Goal: Task Accomplishment & Management: Complete application form

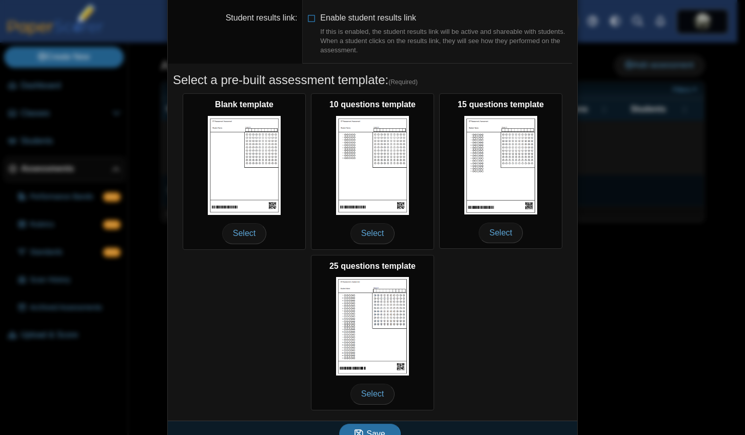
scroll to position [132, 0]
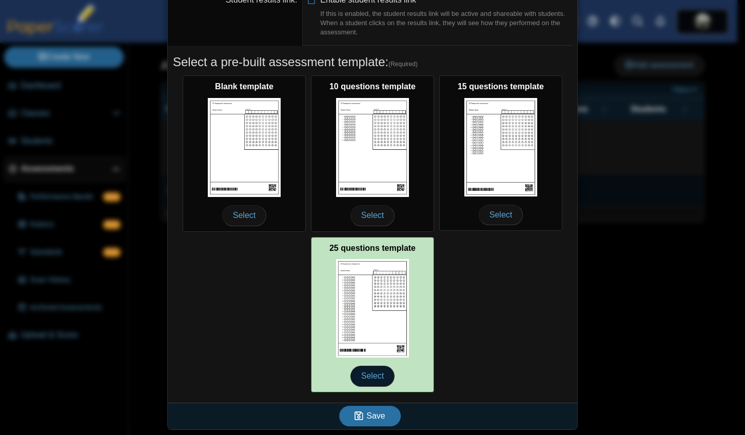
drag, startPoint x: 373, startPoint y: 370, endPoint x: 365, endPoint y: 380, distance: 12.4
click at [373, 370] on span "Select" at bounding box center [372, 376] width 44 height 21
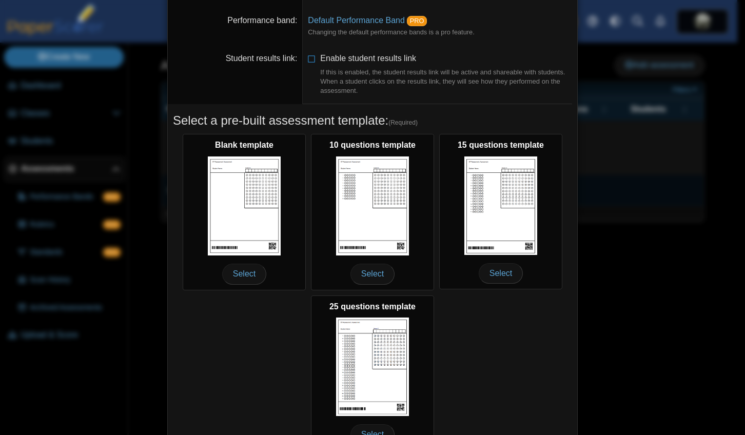
scroll to position [0, 0]
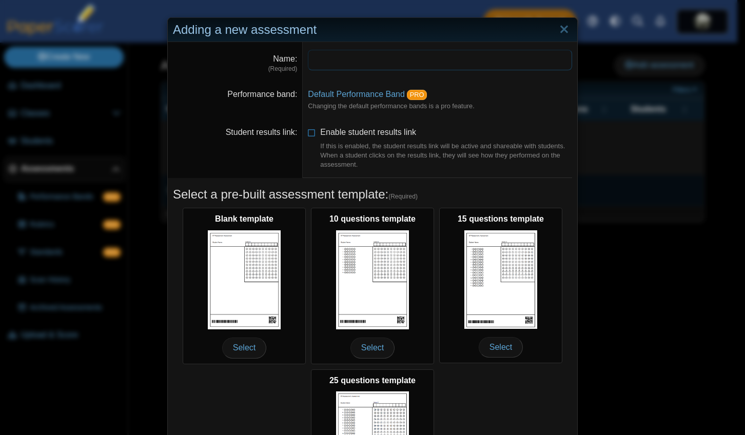
click at [344, 56] on input "Name" at bounding box center [440, 60] width 264 height 21
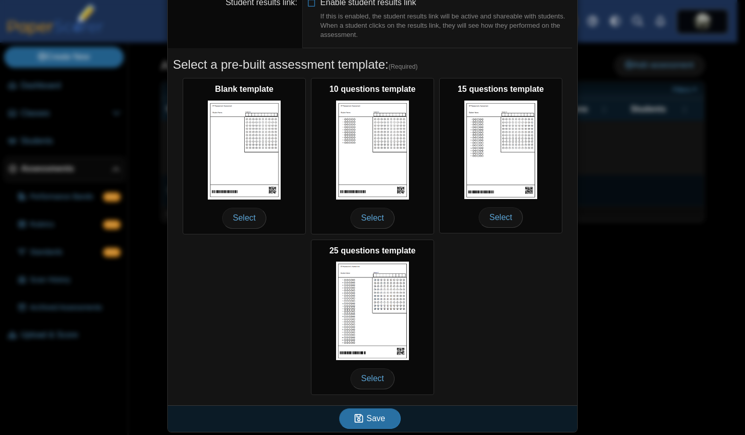
scroll to position [132, 0]
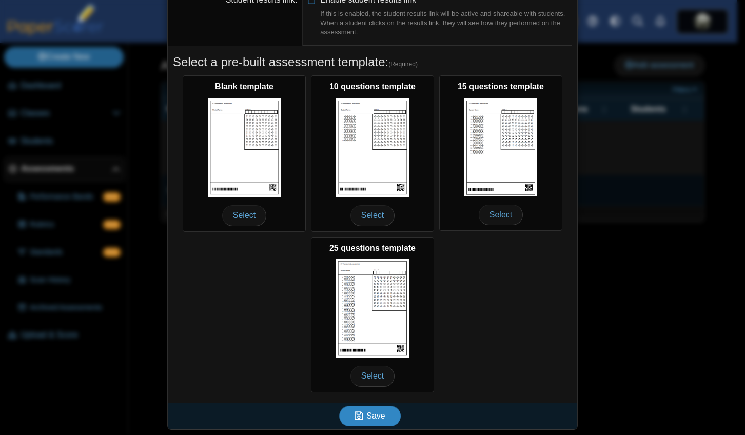
type input "**********"
drag, startPoint x: 361, startPoint y: 415, endPoint x: 338, endPoint y: 415, distance: 22.6
click at [361, 415] on icon "submit" at bounding box center [360, 415] width 12 height 11
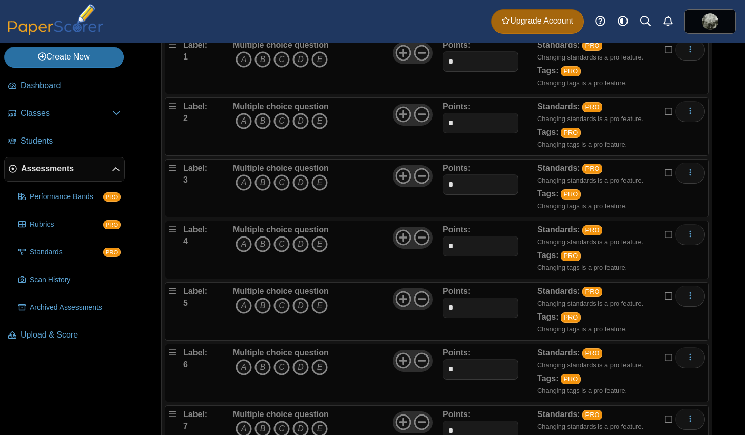
scroll to position [154, 0]
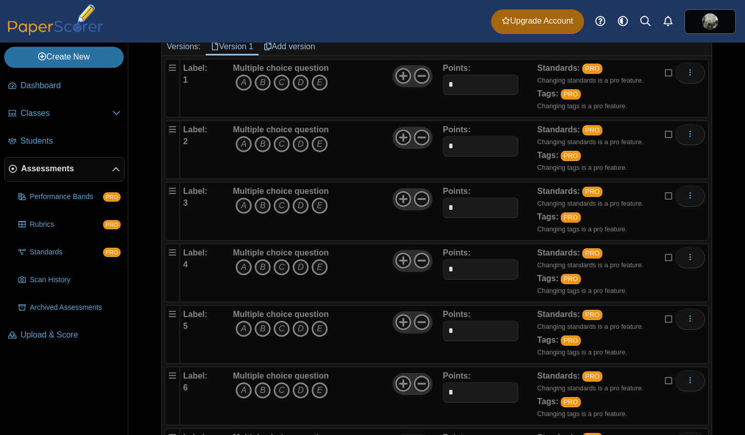
drag, startPoint x: 317, startPoint y: 102, endPoint x: 329, endPoint y: 110, distance: 14.4
click at [318, 91] on icon "E" at bounding box center [319, 82] width 16 height 16
click at [400, 84] on use at bounding box center [403, 76] width 16 height 16
click at [417, 84] on icon at bounding box center [421, 76] width 16 height 16
click at [262, 152] on icon "B" at bounding box center [262, 144] width 16 height 16
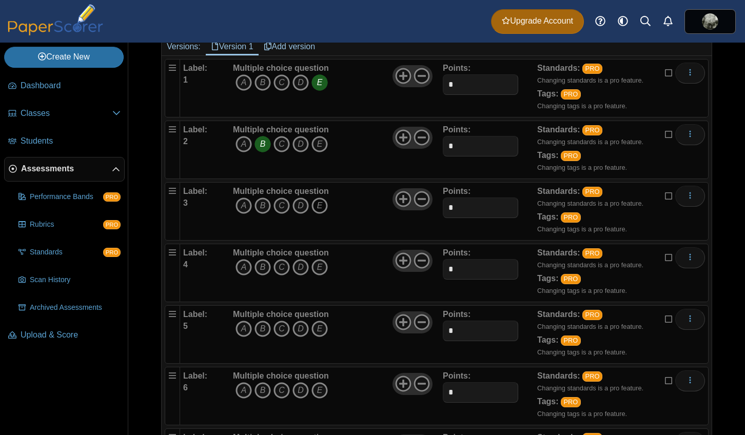
click at [321, 214] on icon "E" at bounding box center [319, 205] width 16 height 16
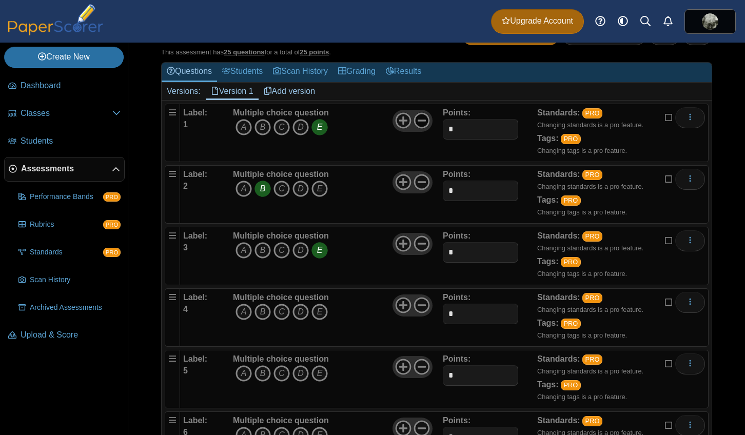
scroll to position [103, 0]
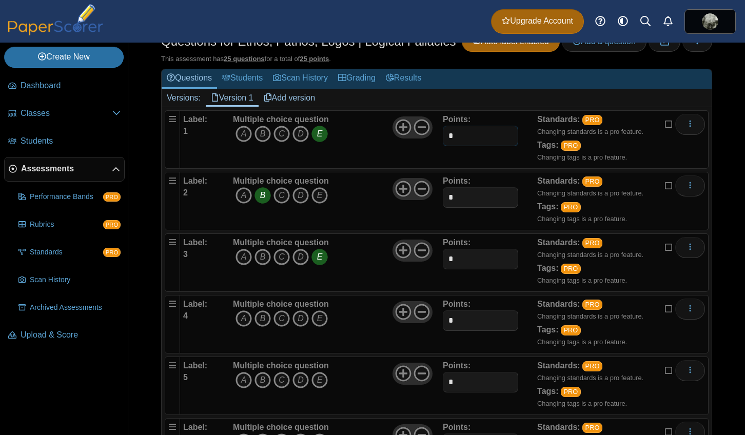
click at [463, 146] on input "*" at bounding box center [480, 136] width 75 height 21
type input "*"
click at [457, 269] on input "*" at bounding box center [480, 259] width 75 height 21
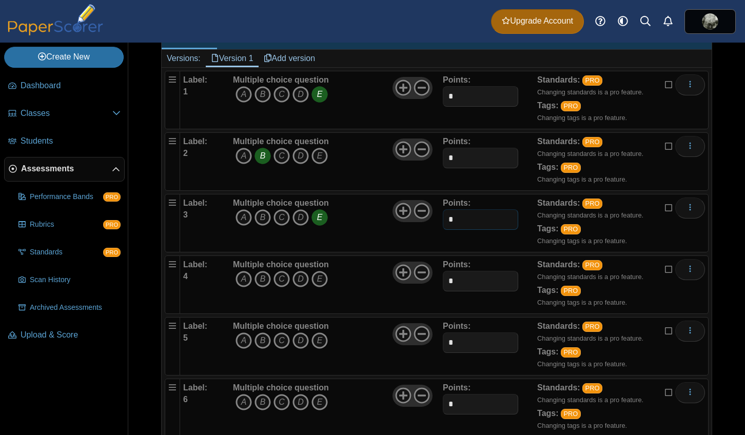
scroll to position [205, 0]
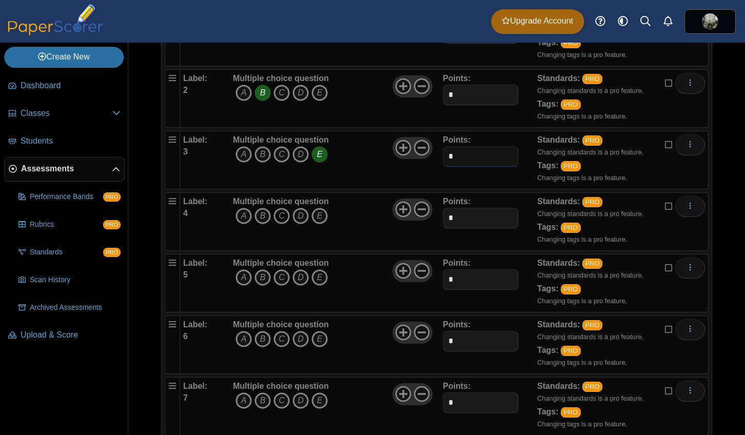
type input "*"
click at [274, 224] on icon "C" at bounding box center [281, 216] width 16 height 16
click at [264, 286] on icon "B" at bounding box center [262, 277] width 16 height 16
click at [281, 347] on icon "C" at bounding box center [281, 339] width 16 height 16
click at [244, 409] on icon "A" at bounding box center [243, 400] width 16 height 16
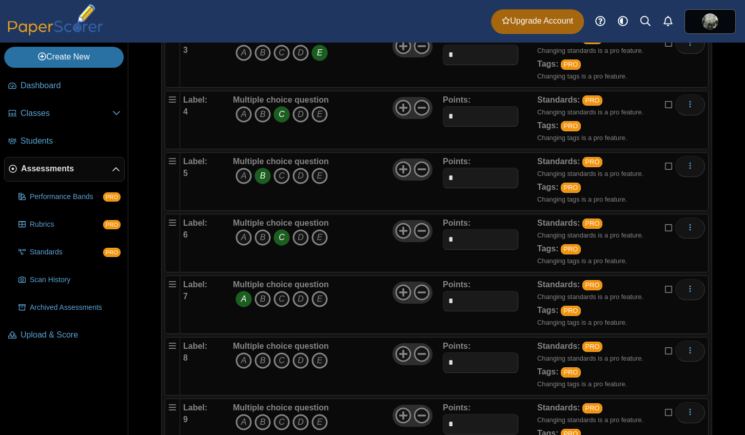
scroll to position [308, 0]
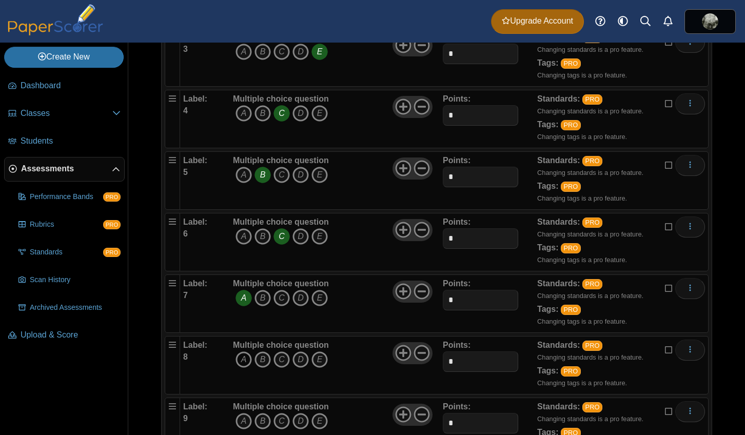
click at [242, 368] on icon "A" at bounding box center [243, 359] width 16 height 16
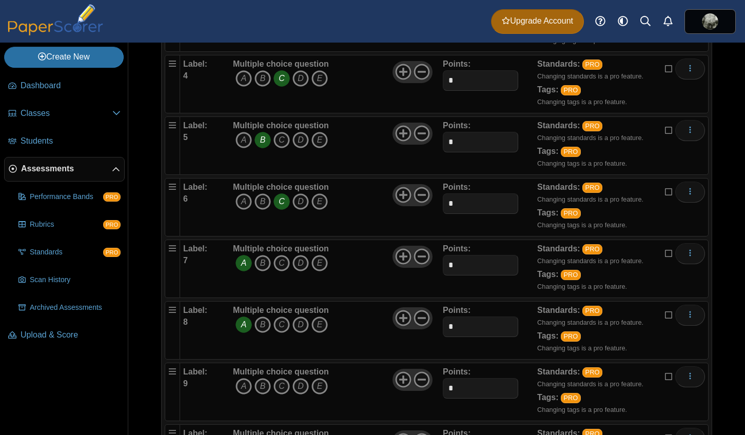
scroll to position [410, 0]
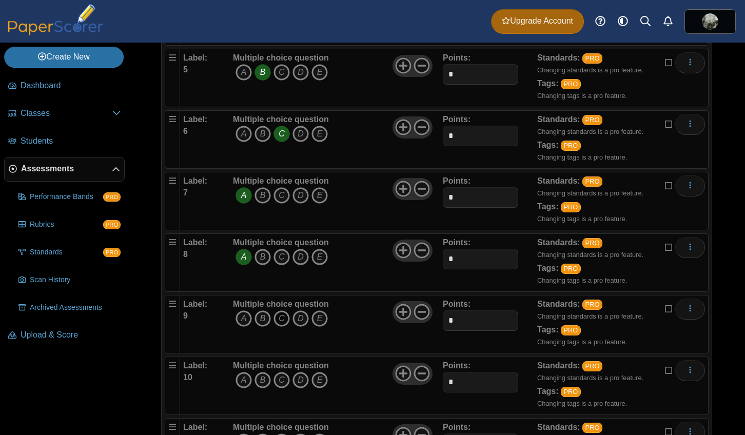
click at [285, 327] on icon "C" at bounding box center [281, 318] width 16 height 16
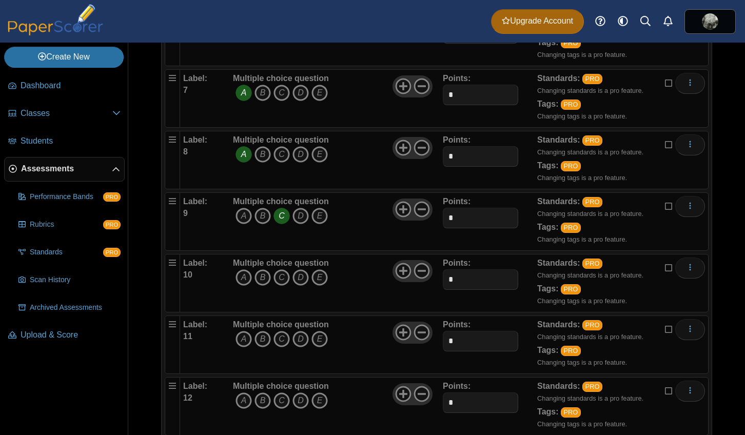
scroll to position [564, 0]
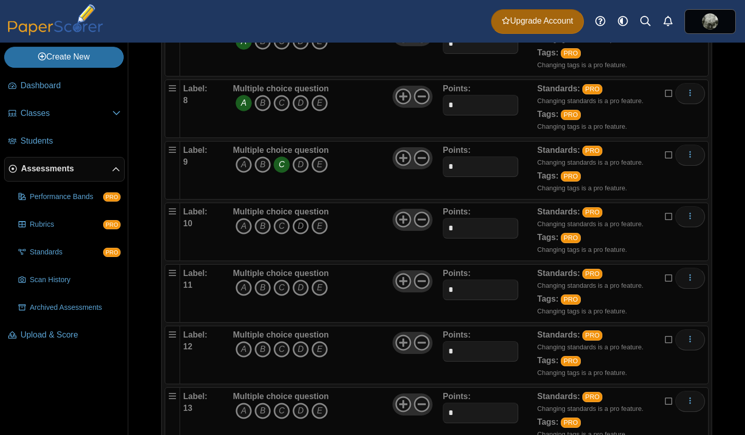
click at [300, 234] on icon "D" at bounding box center [300, 226] width 16 height 16
click at [281, 296] on icon "C" at bounding box center [281, 288] width 16 height 16
click at [266, 357] on icon "B" at bounding box center [262, 349] width 16 height 16
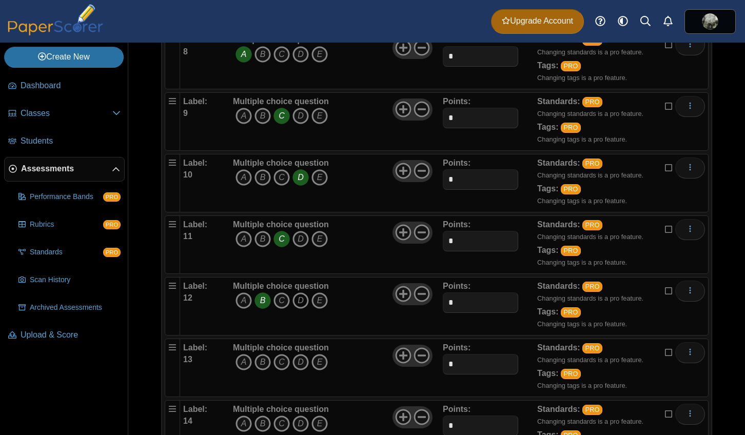
scroll to position [667, 0]
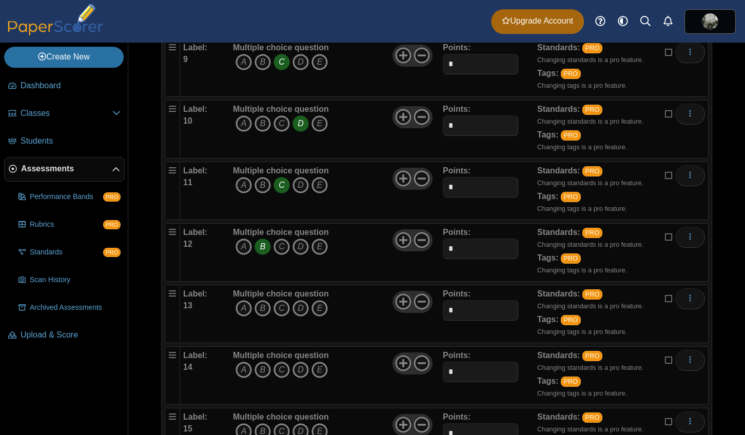
drag, startPoint x: 240, startPoint y: 329, endPoint x: 253, endPoint y: 337, distance: 15.2
click at [240, 316] on icon "A" at bounding box center [243, 308] width 16 height 16
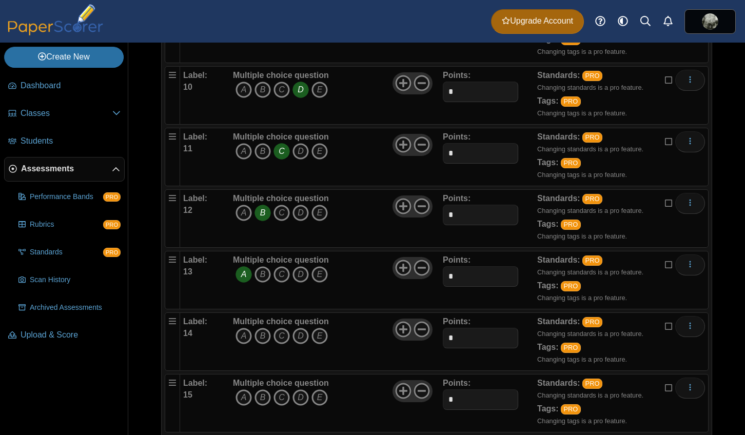
scroll to position [769, 0]
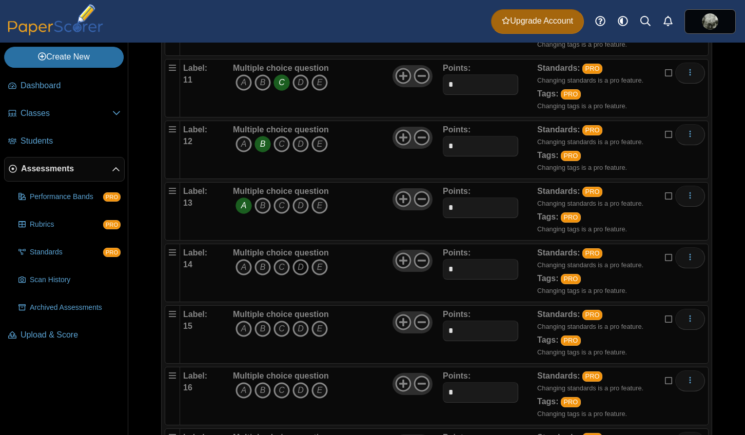
click at [304, 275] on icon "D" at bounding box center [300, 267] width 16 height 16
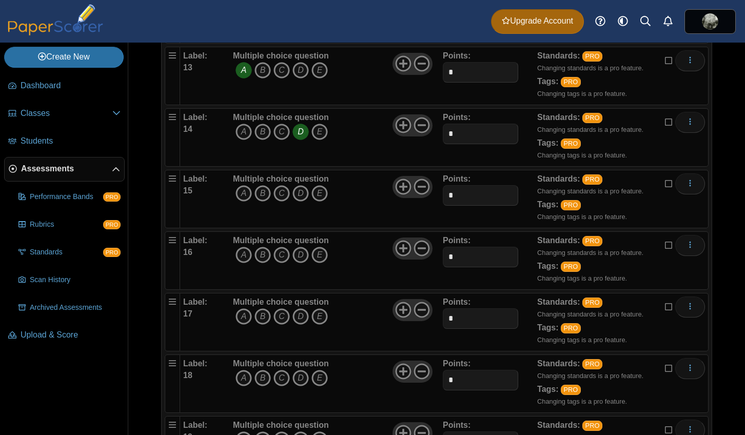
scroll to position [923, 0]
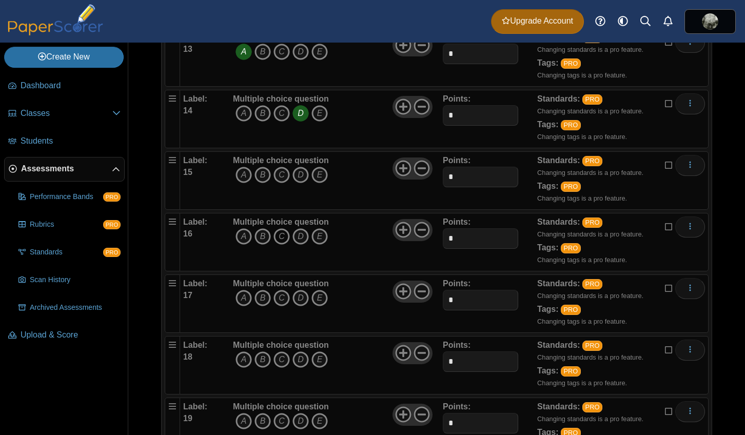
click at [280, 245] on icon "C" at bounding box center [281, 236] width 16 height 16
click at [281, 183] on icon "C" at bounding box center [281, 175] width 16 height 16
click at [279, 245] on icon "C" at bounding box center [281, 236] width 16 height 16
click at [265, 245] on icon "B" at bounding box center [262, 236] width 16 height 16
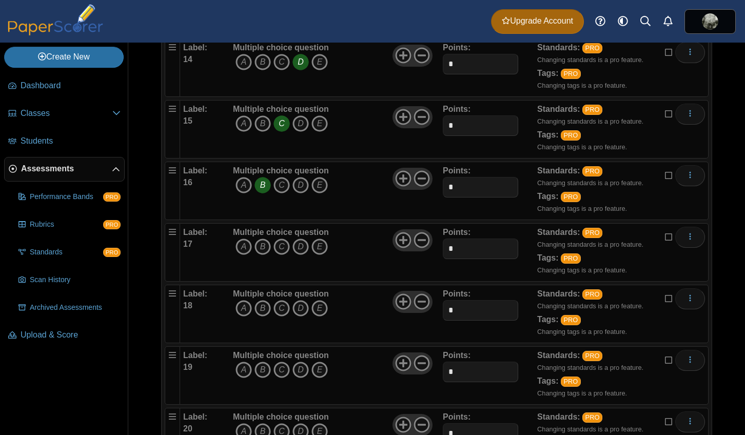
scroll to position [1026, 0]
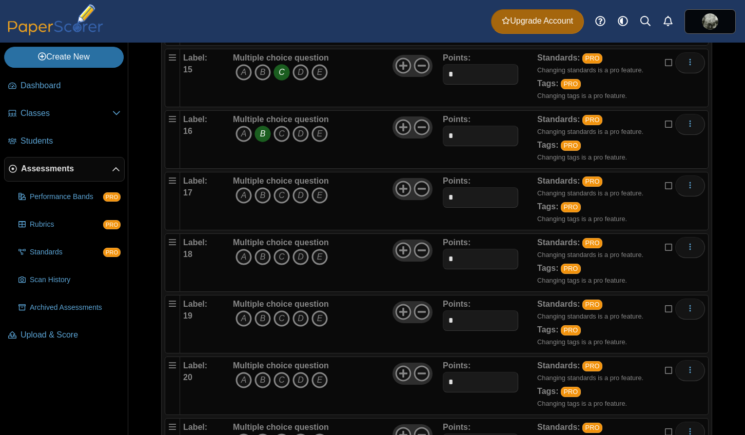
drag, startPoint x: 282, startPoint y: 212, endPoint x: 271, endPoint y: 247, distance: 35.9
click at [282, 204] on icon "C" at bounding box center [281, 195] width 16 height 16
click at [261, 265] on icon "B" at bounding box center [262, 257] width 16 height 16
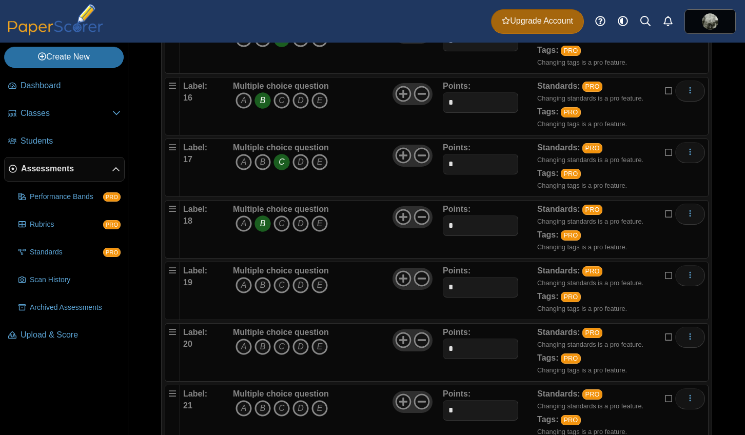
scroll to position [1077, 0]
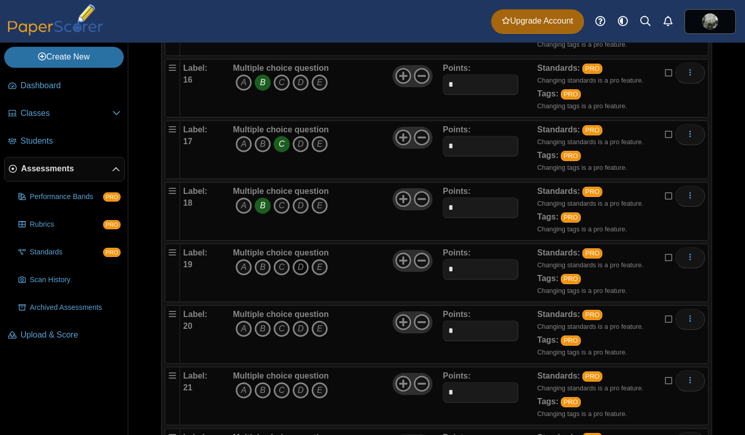
click at [301, 275] on icon "D" at bounding box center [300, 267] width 16 height 16
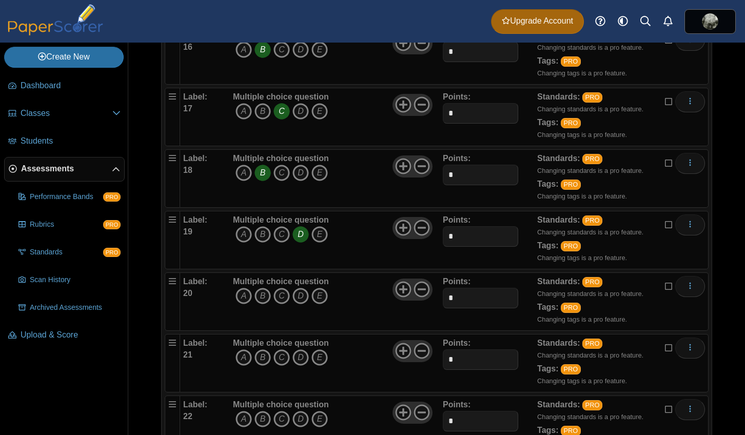
scroll to position [1128, 0]
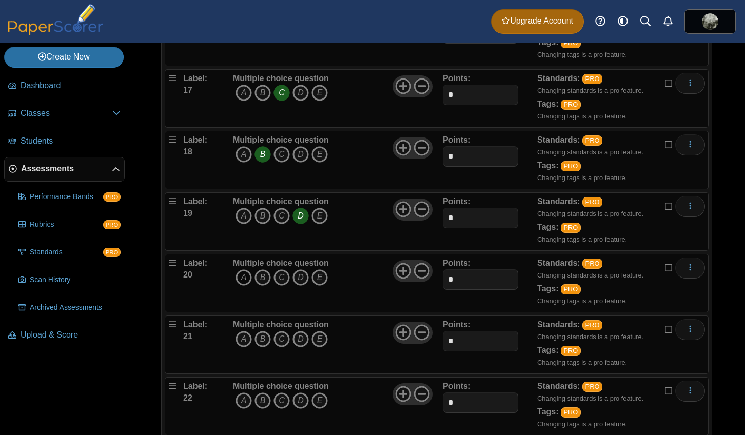
click at [242, 286] on icon "A" at bounding box center [243, 277] width 16 height 16
click at [300, 347] on icon "D" at bounding box center [300, 339] width 16 height 16
click at [263, 409] on icon "B" at bounding box center [262, 400] width 16 height 16
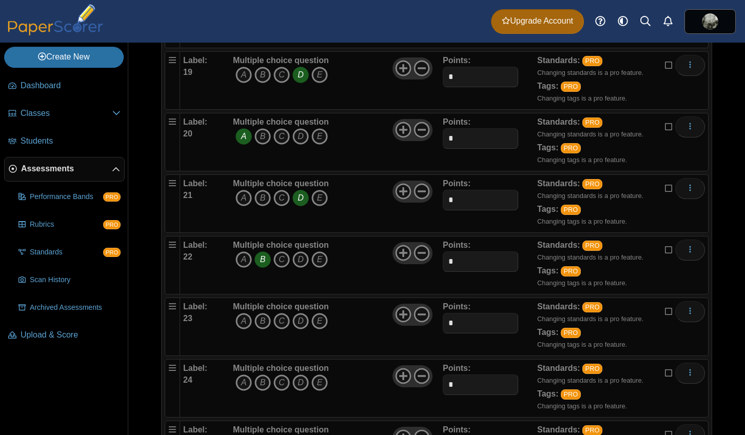
scroll to position [1333, 0]
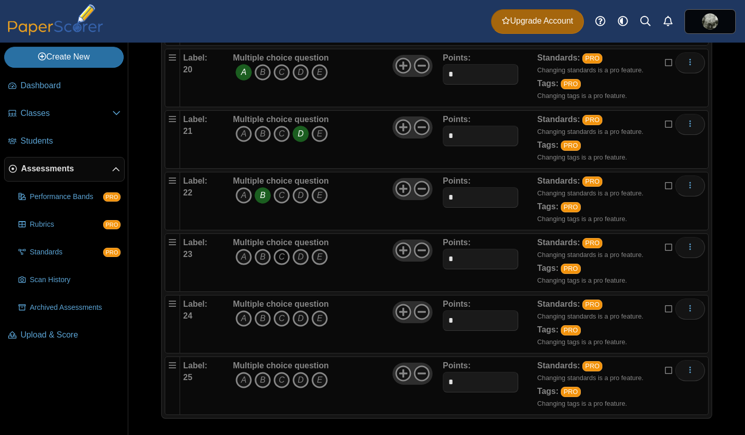
click at [280, 265] on icon "C" at bounding box center [281, 257] width 16 height 16
click at [261, 327] on icon "B" at bounding box center [262, 318] width 16 height 16
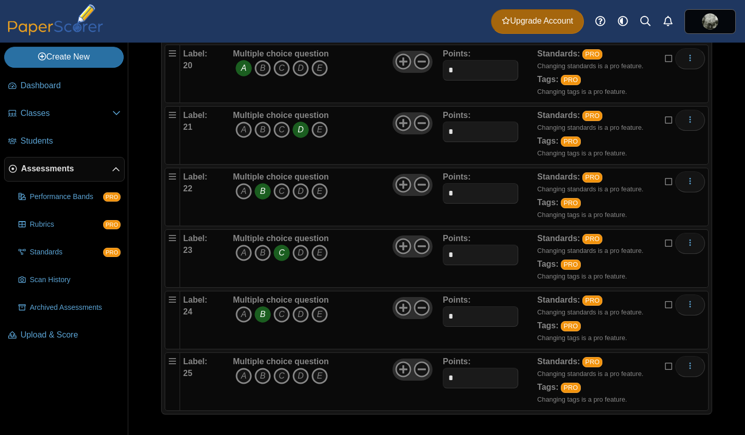
scroll to position [1358, 0]
click at [301, 376] on icon "D" at bounding box center [300, 376] width 16 height 16
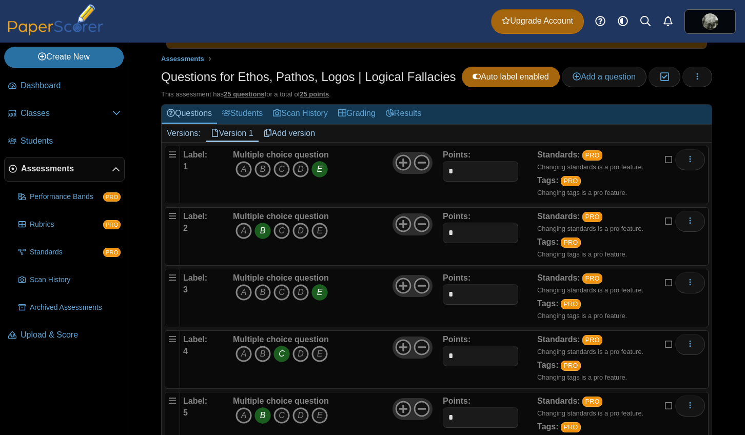
scroll to position [0, 0]
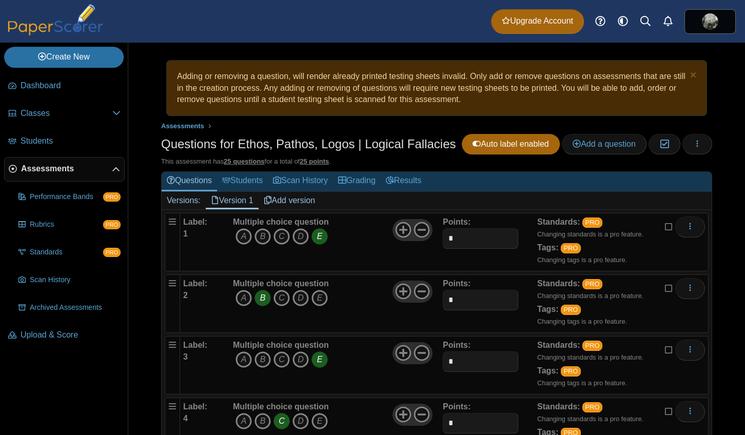
click at [665, 229] on icon at bounding box center [669, 225] width 8 height 7
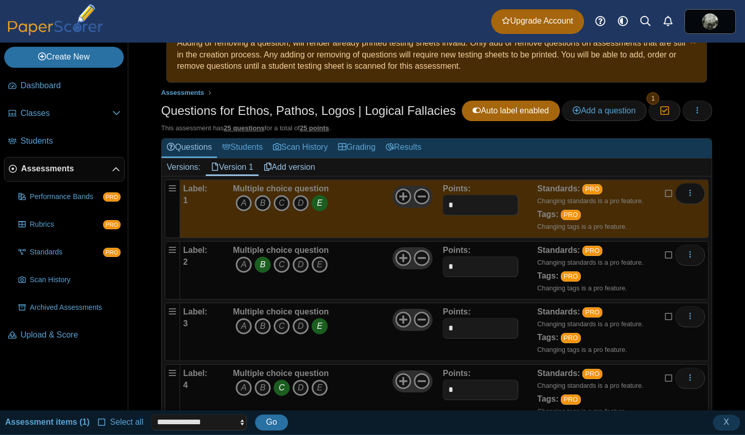
scroll to position [51, 0]
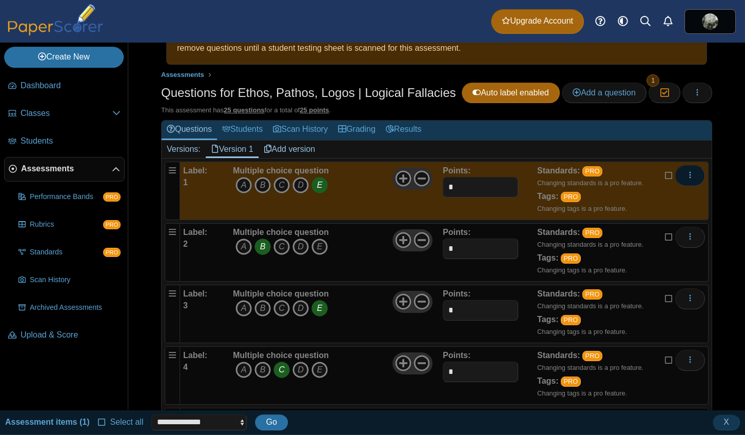
click at [686, 179] on icon "More options" at bounding box center [690, 175] width 8 height 8
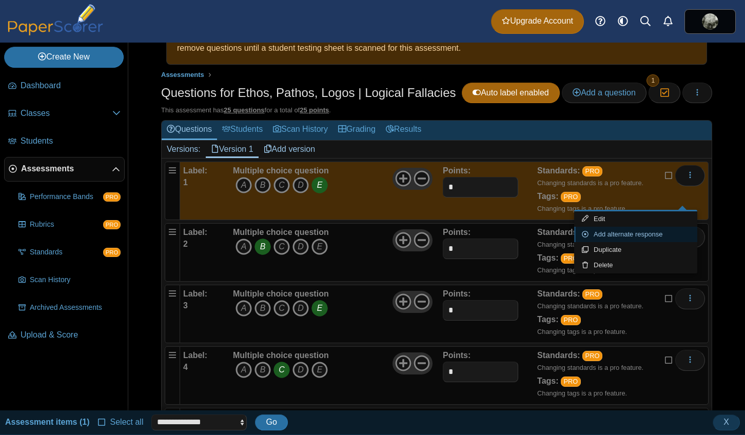
click at [632, 232] on link "Add alternate response" at bounding box center [635, 234] width 123 height 15
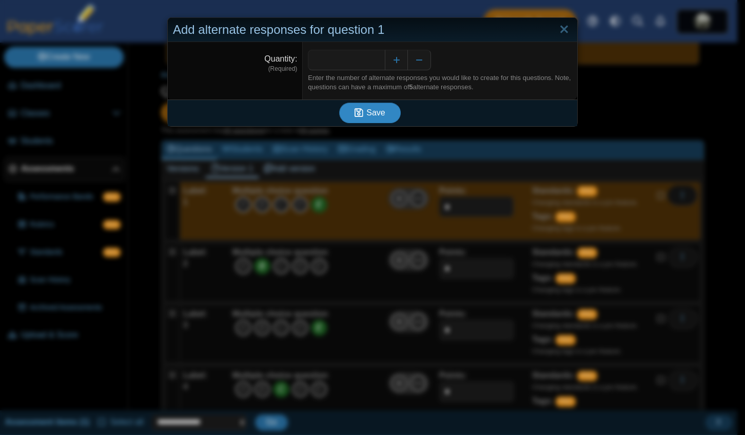
click at [374, 111] on span "Save" at bounding box center [375, 112] width 18 height 9
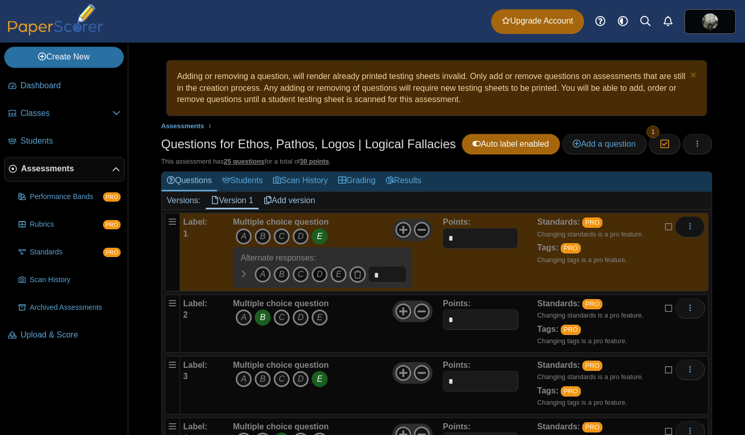
click at [318, 283] on icon "D" at bounding box center [319, 274] width 16 height 16
drag, startPoint x: 382, startPoint y: 296, endPoint x: 364, endPoint y: 296, distance: 18.5
click at [364, 285] on span "A B" at bounding box center [320, 275] width 174 height 19
type input "*"
click at [665, 372] on icon at bounding box center [669, 368] width 8 height 7
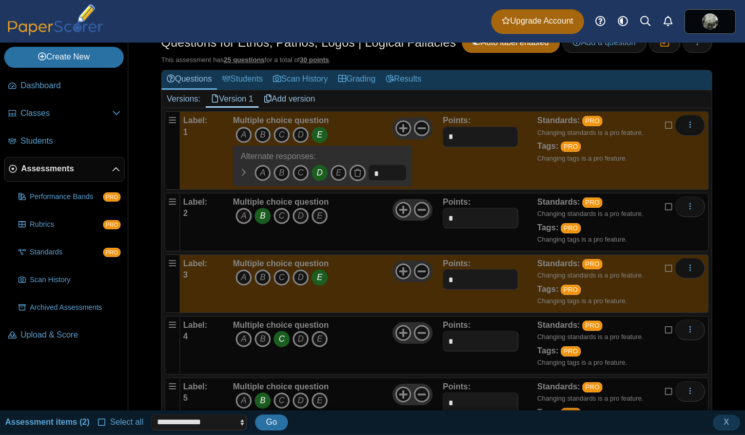
scroll to position [103, 0]
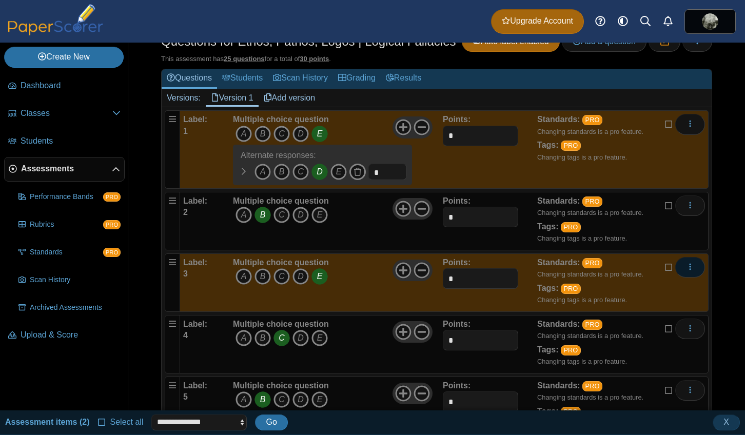
click at [686, 271] on icon "More options" at bounding box center [690, 267] width 8 height 8
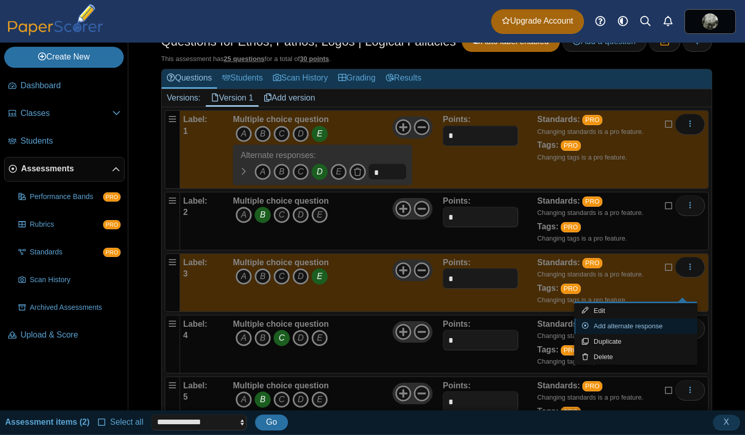
click at [632, 326] on link "Add alternate response" at bounding box center [635, 325] width 123 height 15
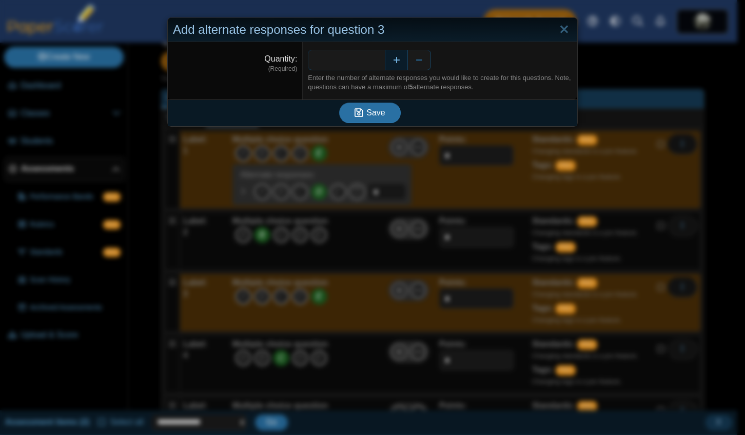
click at [393, 60] on button "Increase" at bounding box center [396, 60] width 23 height 21
type input "*"
click at [371, 112] on span "Save" at bounding box center [375, 112] width 18 height 9
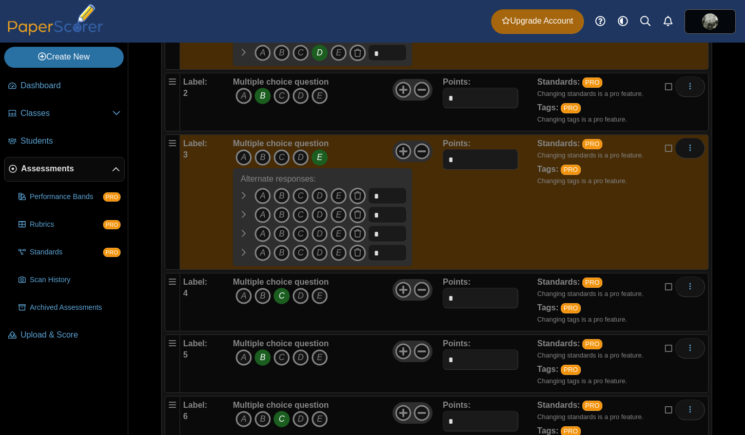
scroll to position [256, 0]
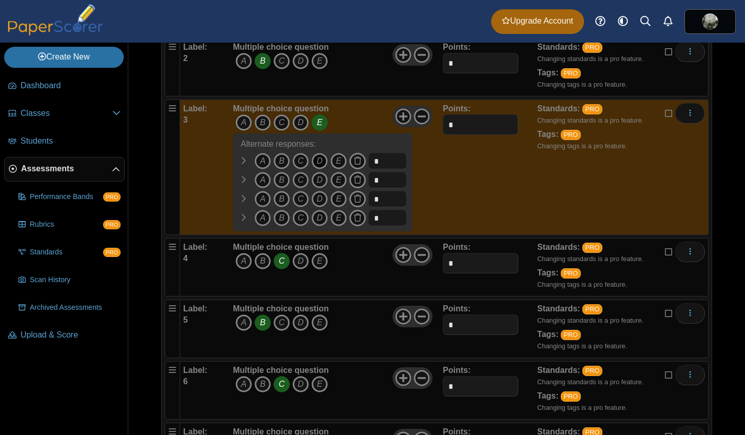
click at [319, 169] on icon "D" at bounding box center [319, 161] width 16 height 16
click at [297, 188] on icon "C" at bounding box center [300, 180] width 16 height 16
click at [284, 207] on icon "B" at bounding box center [281, 199] width 16 height 16
click at [259, 226] on icon "A" at bounding box center [262, 218] width 16 height 16
drag, startPoint x: 383, startPoint y: 240, endPoint x: 360, endPoint y: 240, distance: 23.1
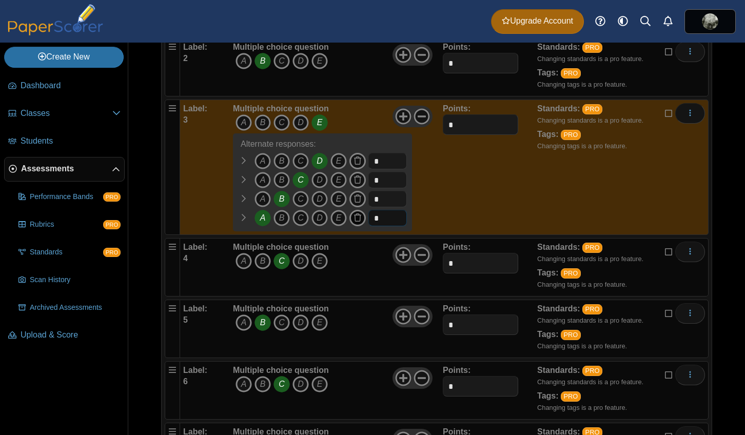
click at [360, 229] on span "A B" at bounding box center [320, 219] width 174 height 19
type input "*"
click at [385, 207] on input "*" at bounding box center [387, 199] width 38 height 16
type input "*"
click at [383, 188] on input "*" at bounding box center [387, 180] width 38 height 16
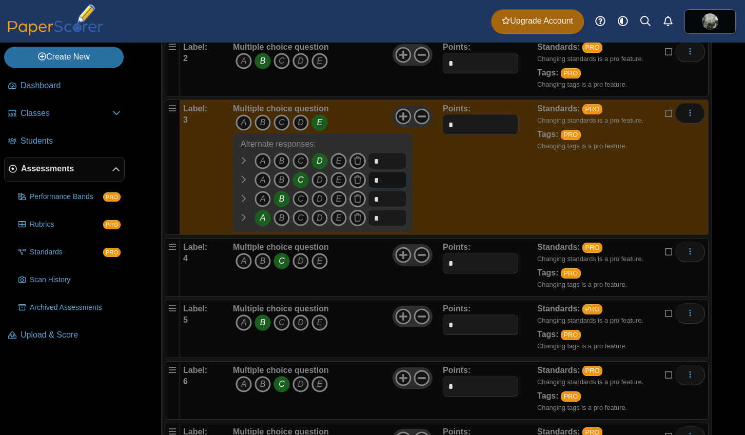
type input "*"
click at [378, 169] on input "*" at bounding box center [387, 161] width 38 height 16
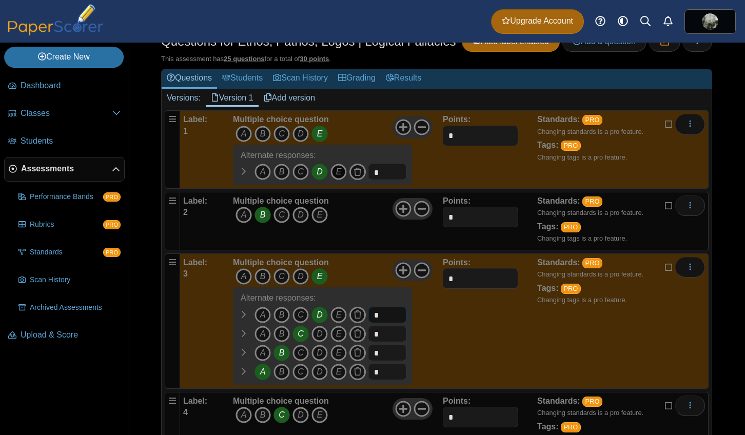
scroll to position [0, 0]
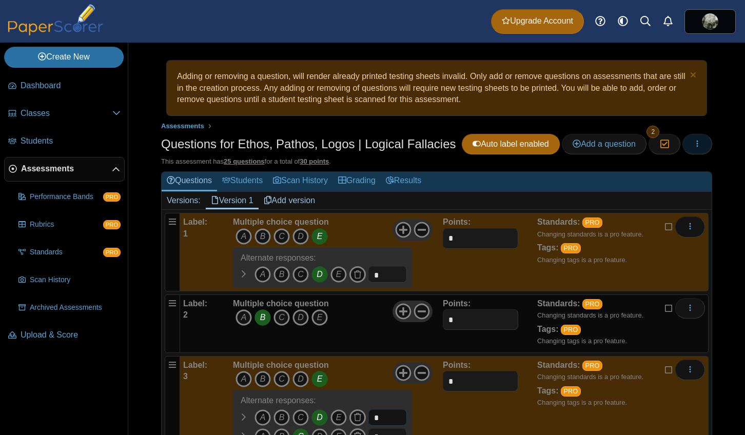
type input "*"
click at [693, 148] on icon "button" at bounding box center [697, 143] width 8 height 8
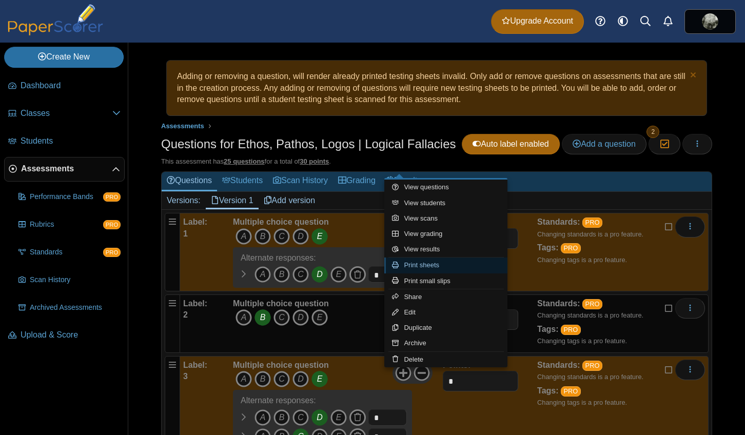
click at [454, 264] on link "Print sheets" at bounding box center [445, 264] width 123 height 15
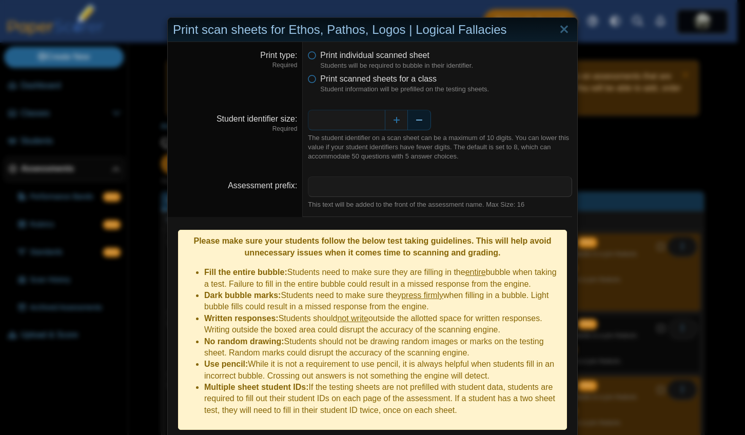
click at [420, 121] on button "Decrease" at bounding box center [419, 120] width 23 height 21
click at [415, 119] on button "Decrease" at bounding box center [419, 120] width 23 height 21
type input "*"
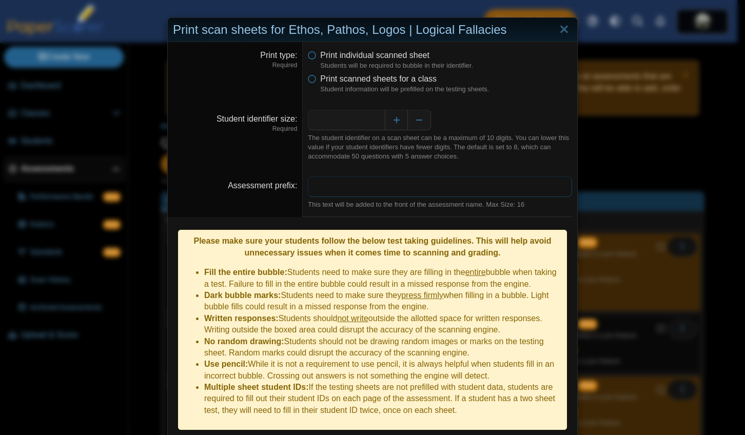
click at [408, 184] on input "Assessment prefix" at bounding box center [440, 186] width 264 height 21
type input "*"
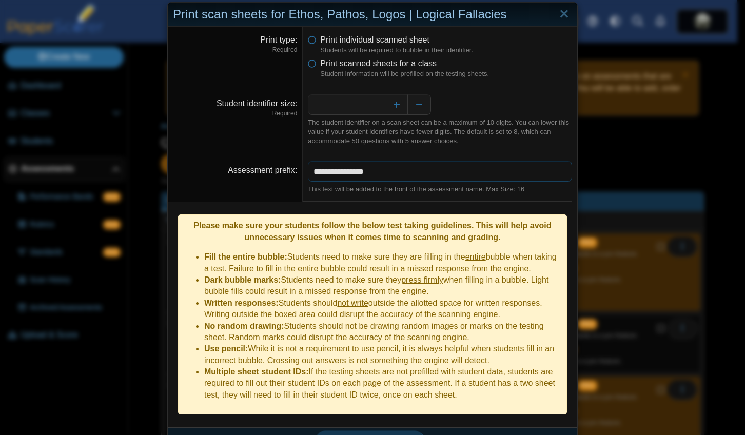
scroll to position [24, 0]
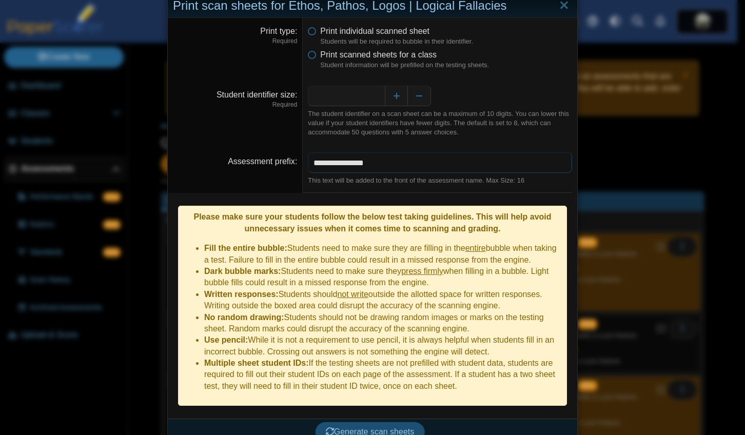
type input "**********"
click at [381, 427] on span "Generate scan sheets" at bounding box center [370, 431] width 89 height 9
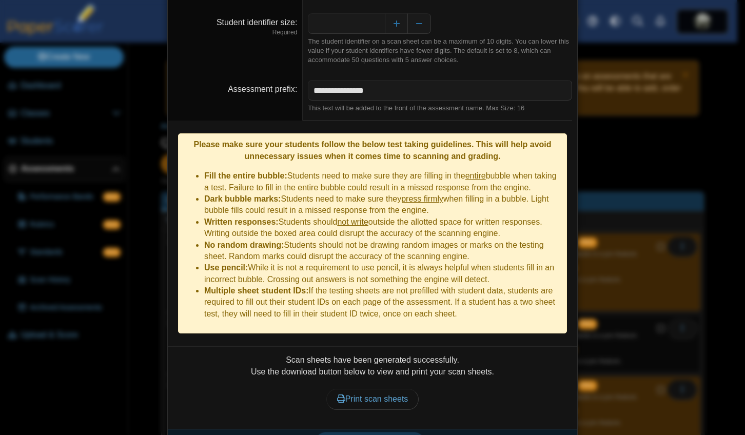
scroll to position [107, 0]
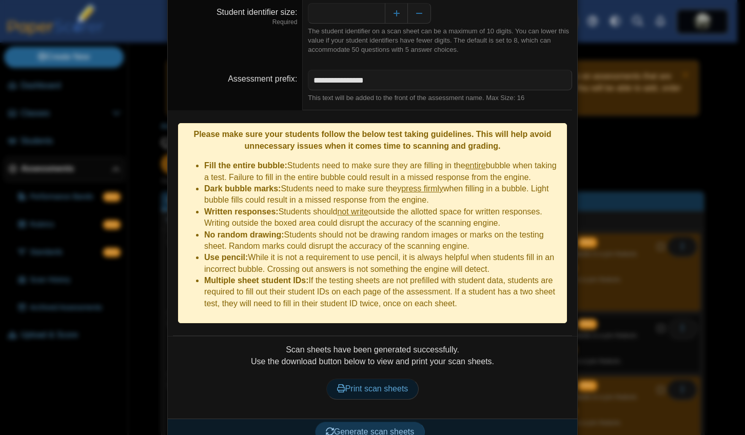
click at [371, 384] on span "Print scan sheets" at bounding box center [372, 388] width 71 height 9
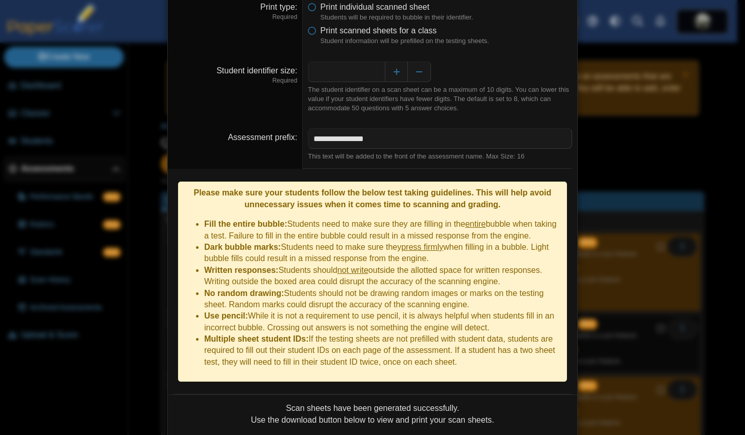
scroll to position [0, 0]
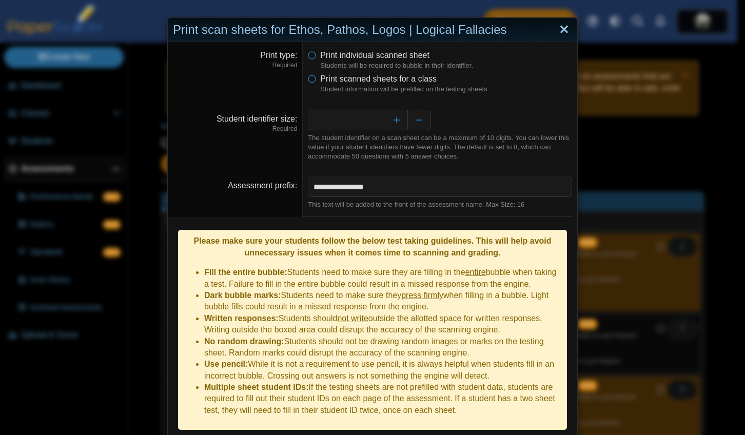
click at [559, 29] on link "Close" at bounding box center [564, 29] width 16 height 17
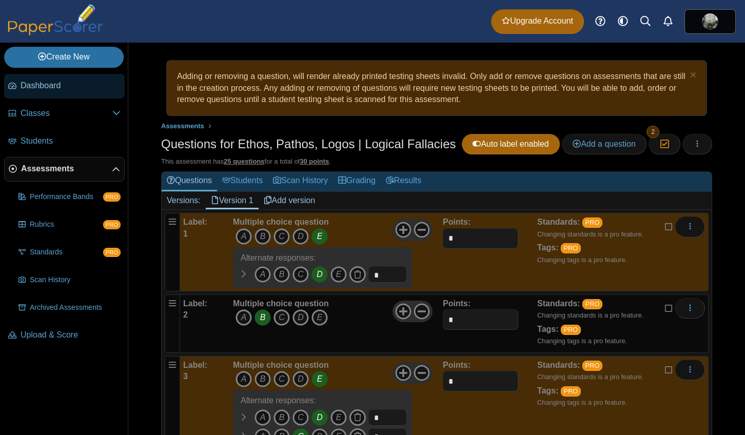
click at [78, 84] on span "Dashboard" at bounding box center [71, 85] width 100 height 11
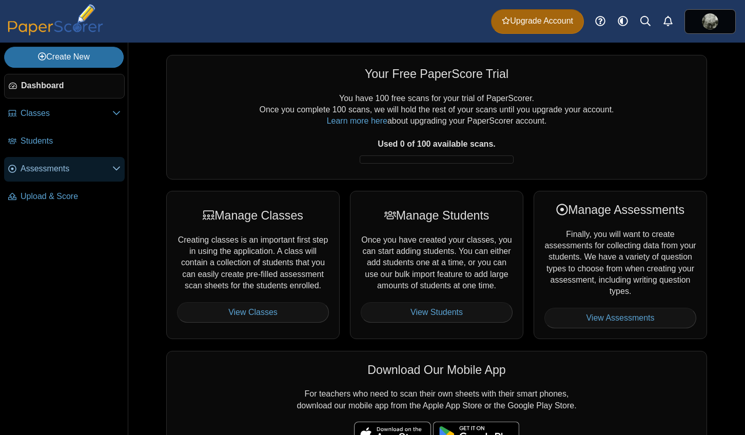
click at [83, 163] on link "Assessments" at bounding box center [64, 169] width 121 height 25
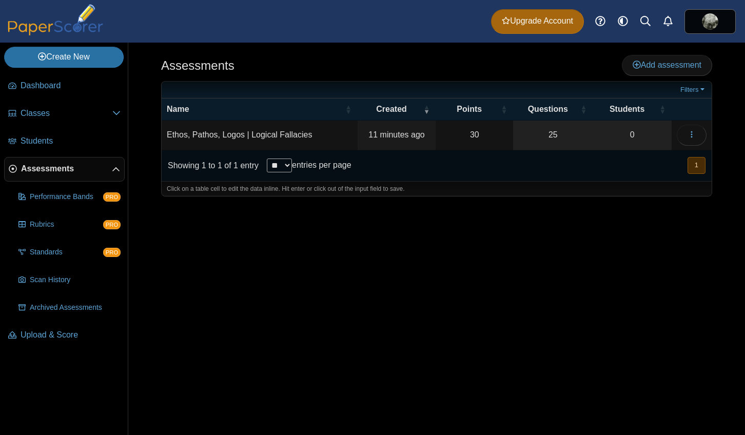
click at [697, 163] on button "1" at bounding box center [696, 165] width 18 height 17
click at [692, 131] on icon "button" at bounding box center [691, 134] width 8 height 8
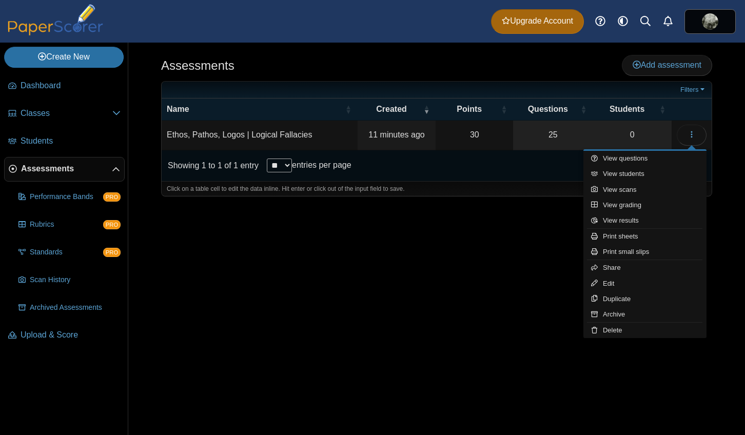
click at [494, 275] on div "Assessments Add assessment 30 0" at bounding box center [436, 239] width 616 height 392
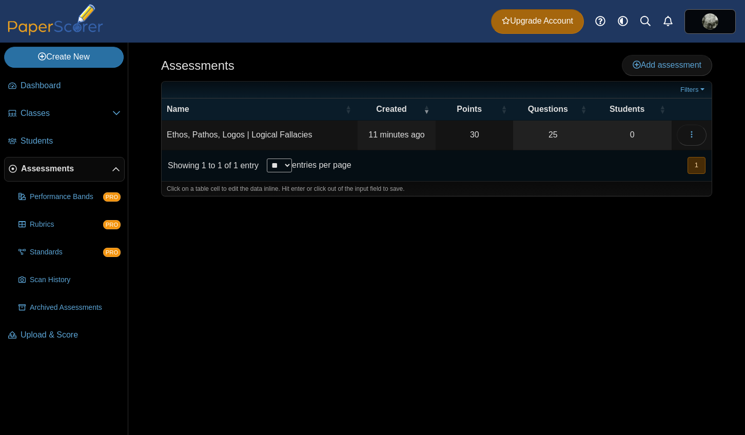
click at [255, 136] on td "Ethos, Pathos, Logos | Logical Fallacies" at bounding box center [260, 135] width 196 height 29
click at [419, 318] on div "Assessments Add assessment 30 0" at bounding box center [436, 239] width 616 height 392
click at [87, 173] on span "Assessments" at bounding box center [66, 168] width 91 height 11
click at [117, 170] on icon at bounding box center [116, 170] width 8 height 8
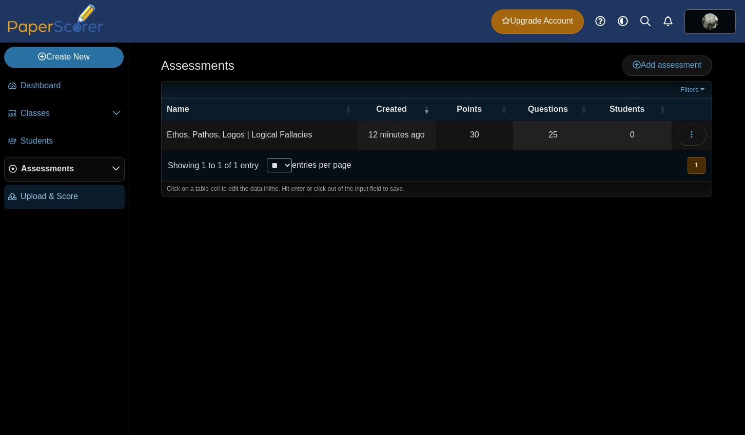
click at [51, 196] on span "Upload & Score" at bounding box center [71, 196] width 100 height 11
